Goal: Task Accomplishment & Management: Manage account settings

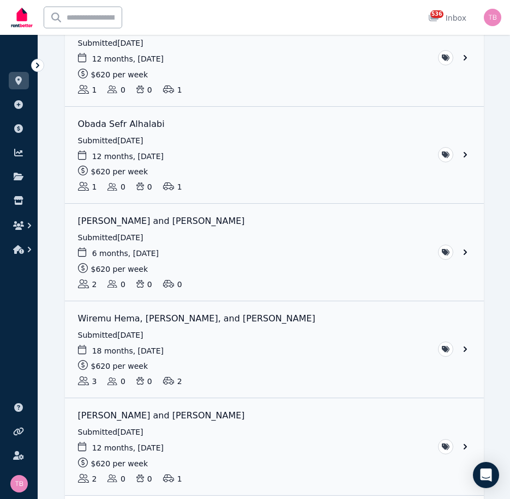
scroll to position [162, 0]
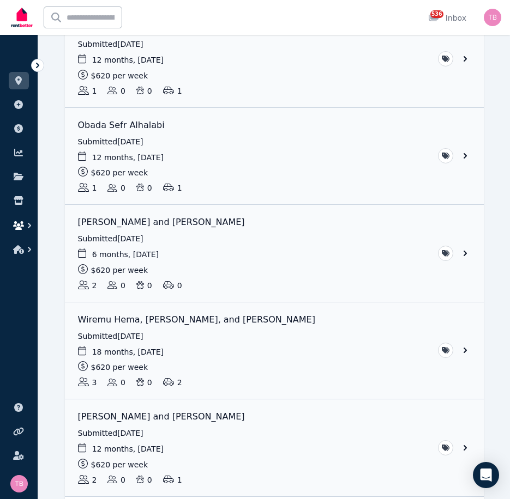
click at [21, 229] on icon "button" at bounding box center [18, 225] width 11 height 9
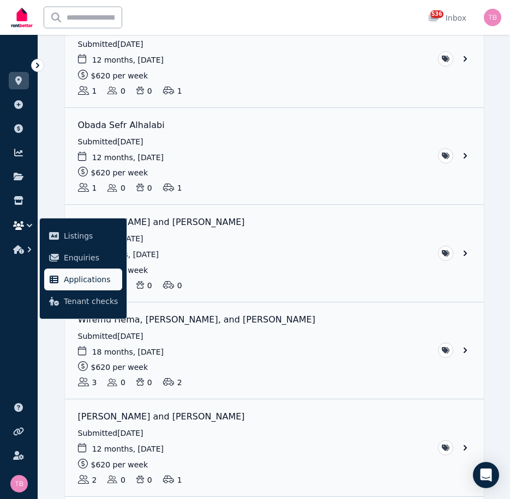
click at [82, 282] on span "Applications" at bounding box center [91, 279] width 54 height 13
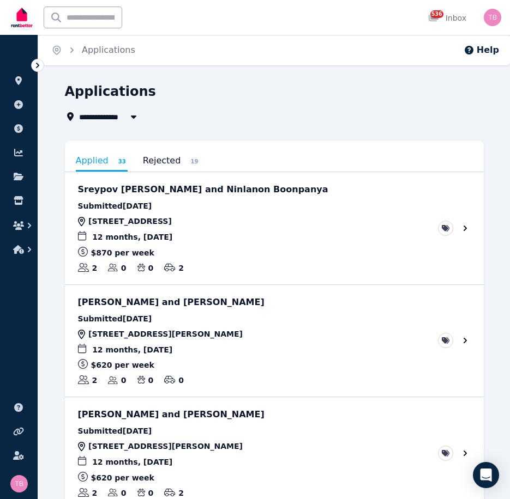
click at [110, 116] on span "All Properties" at bounding box center [114, 116] width 70 height 13
type input "**********"
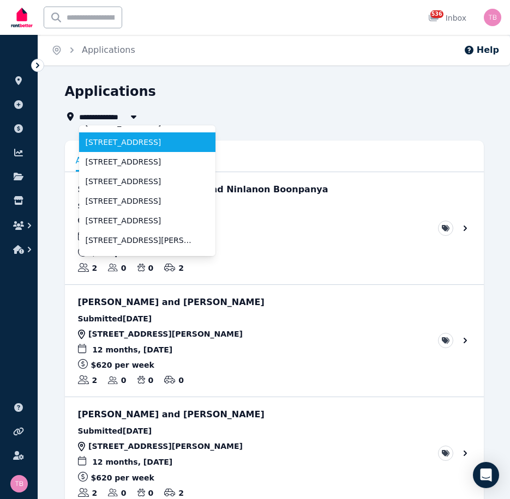
scroll to position [55, 0]
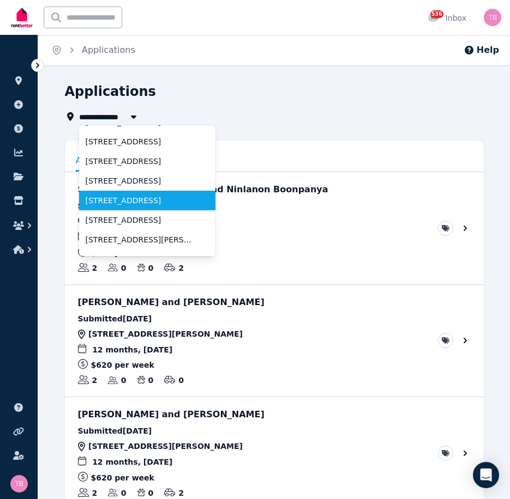
click at [131, 200] on span "[STREET_ADDRESS]" at bounding box center [141, 200] width 110 height 11
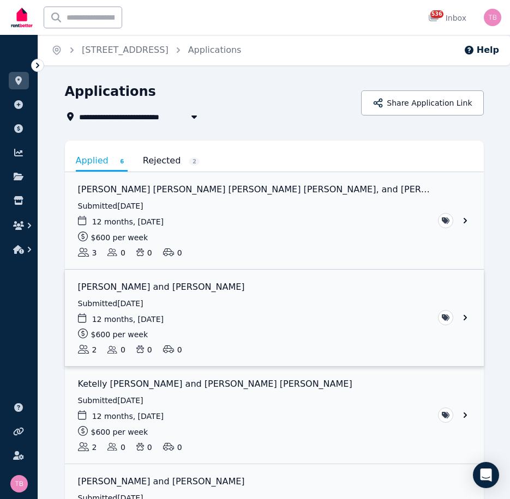
click at [468, 319] on link "View application: Yejun Lee and Harrison Price" at bounding box center [274, 318] width 419 height 97
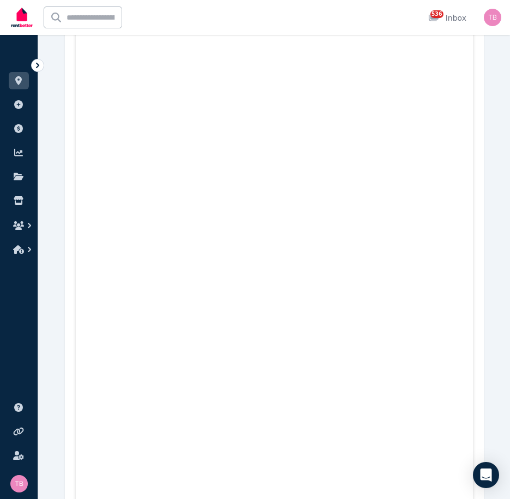
scroll to position [1603, 0]
click at [21, 227] on icon "button" at bounding box center [18, 225] width 11 height 9
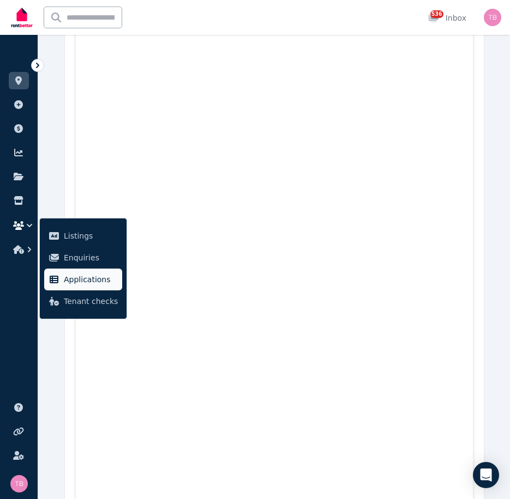
click at [74, 279] on span "Applications" at bounding box center [91, 279] width 54 height 13
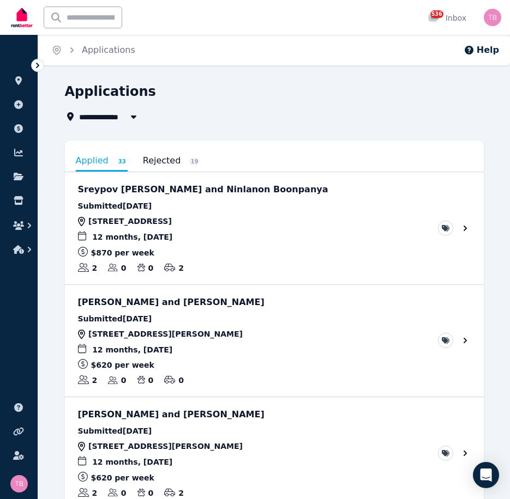
click at [107, 118] on span "All Properties" at bounding box center [114, 116] width 70 height 13
type input "**********"
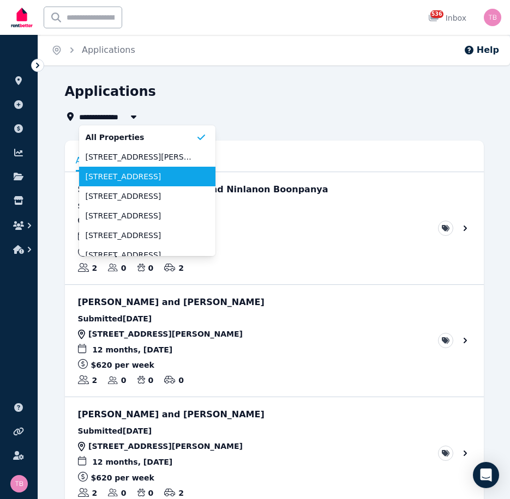
click at [114, 177] on span "[STREET_ADDRESS]" at bounding box center [141, 176] width 110 height 11
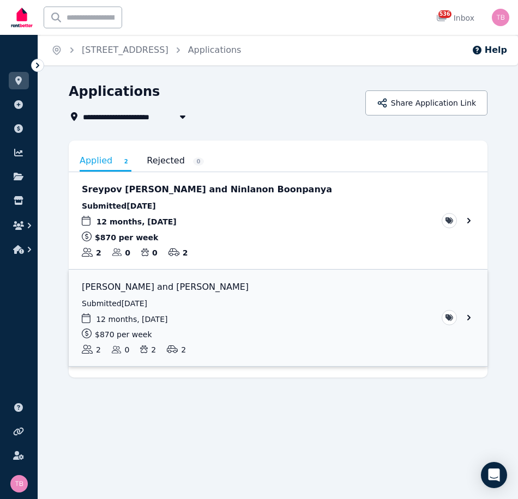
click at [470, 318] on link "View application: Obre Pemberton and Andrew Pemberton" at bounding box center [278, 318] width 419 height 97
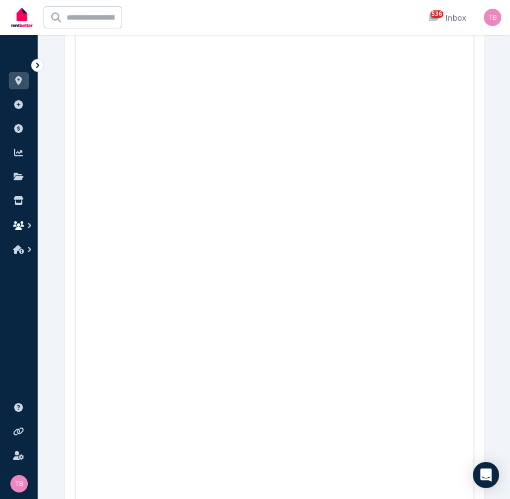
scroll to position [1908, 0]
click at [19, 224] on icon "button" at bounding box center [18, 225] width 11 height 9
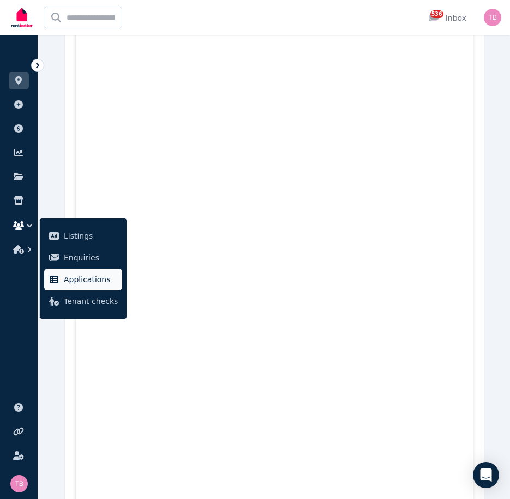
click at [86, 278] on span "Applications" at bounding box center [91, 279] width 54 height 13
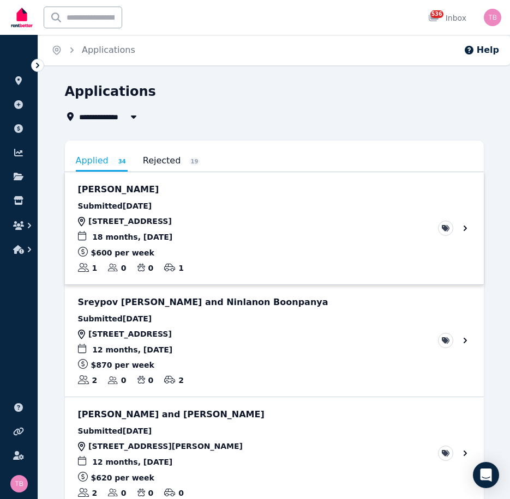
click at [464, 227] on link "View application: Joanna Roberts" at bounding box center [274, 228] width 419 height 112
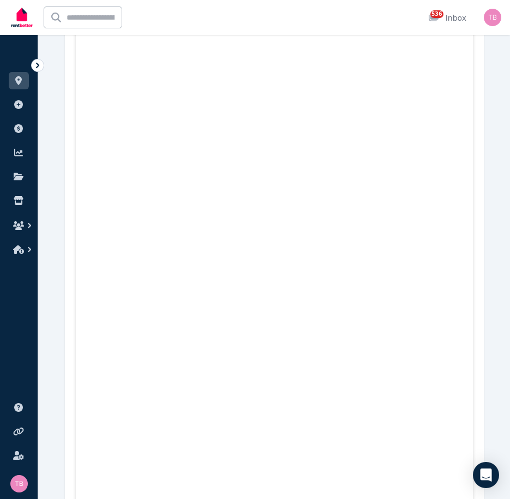
scroll to position [1422, 0]
